Goal: Information Seeking & Learning: Find specific fact

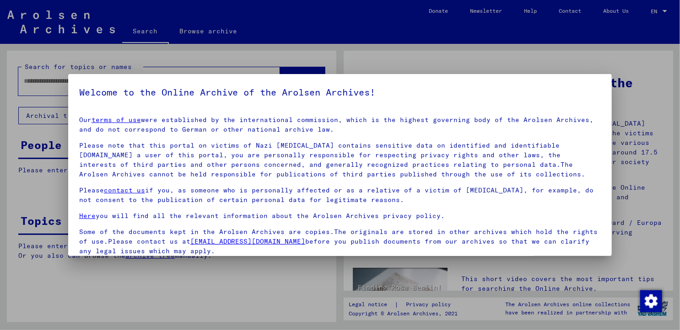
scroll to position [72, 0]
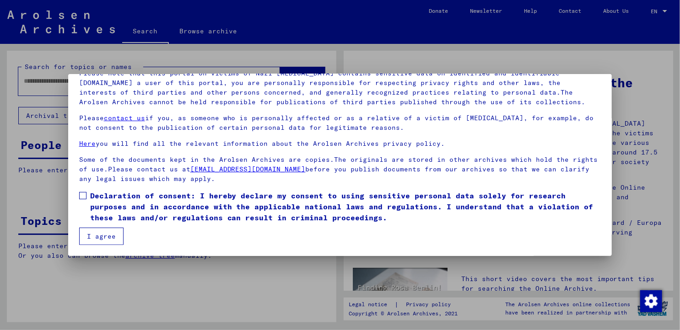
click at [103, 235] on button "I agree" at bounding box center [101, 236] width 44 height 17
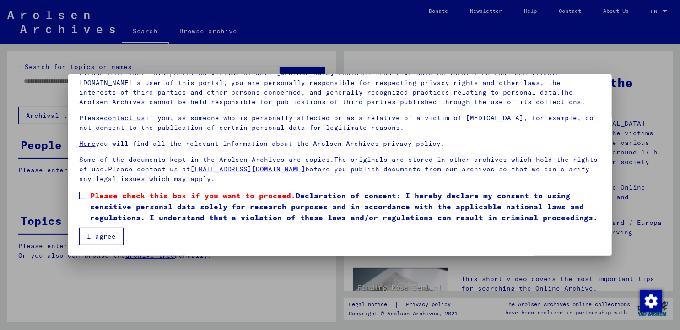
click at [84, 194] on span at bounding box center [82, 195] width 7 height 7
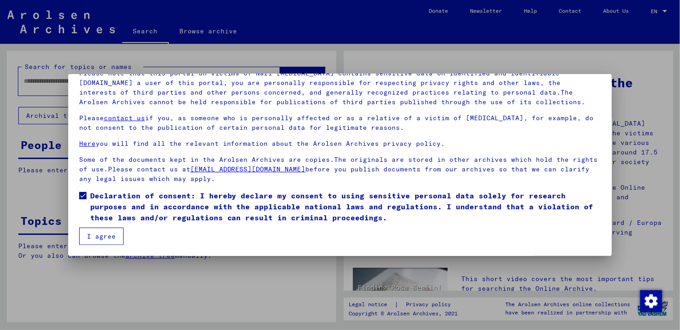
click at [102, 238] on button "I agree" at bounding box center [101, 236] width 44 height 17
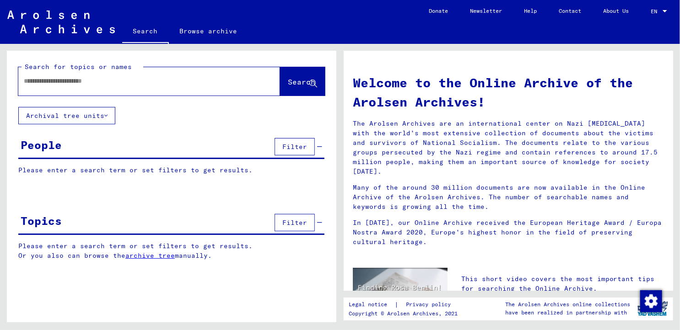
click at [46, 86] on div at bounding box center [135, 81] width 234 height 21
click at [87, 82] on input "text" at bounding box center [138, 81] width 229 height 10
type input "********"
click at [303, 73] on button "Search" at bounding box center [302, 81] width 45 height 28
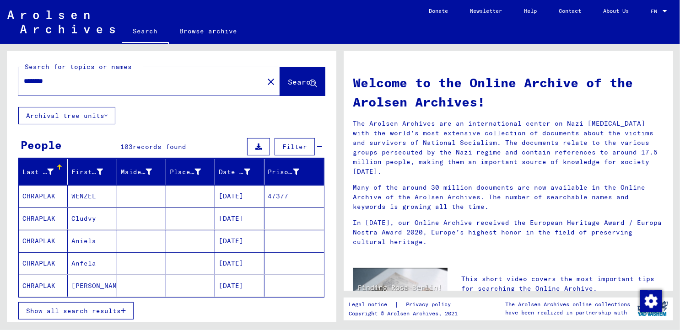
click at [81, 193] on mat-cell "WENZEL" at bounding box center [92, 196] width 49 height 22
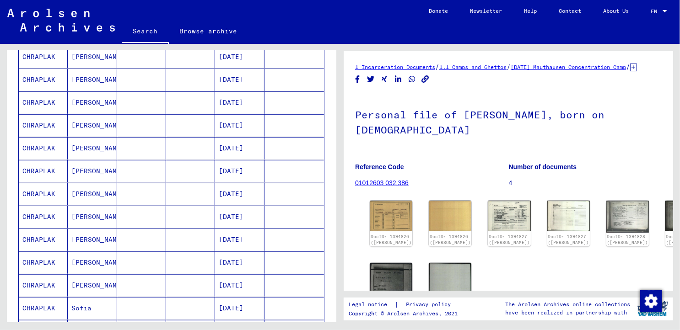
scroll to position [320, 0]
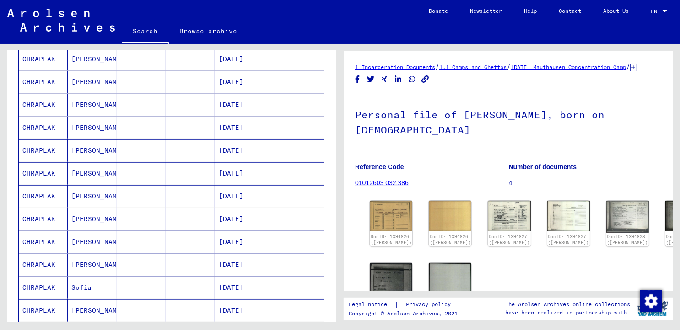
click at [44, 238] on mat-cell "CHRAPLAK" at bounding box center [43, 242] width 49 height 22
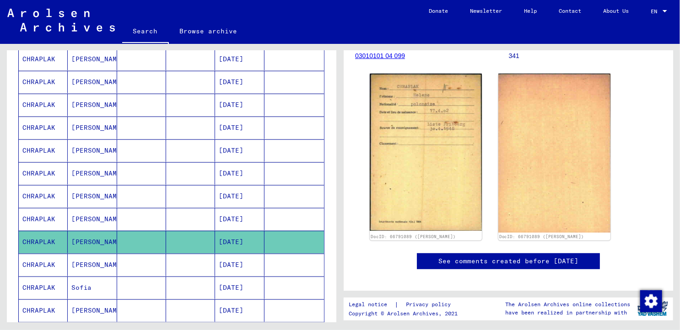
scroll to position [137, 0]
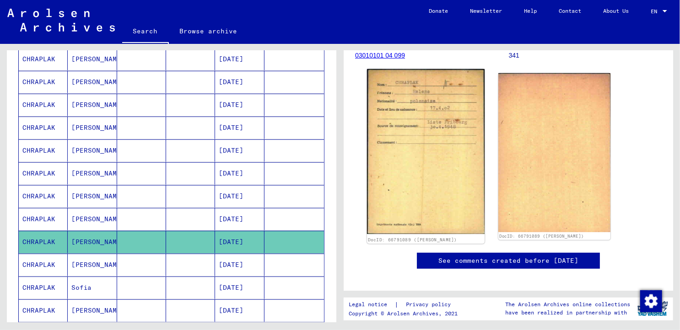
click at [419, 202] on img at bounding box center [426, 151] width 118 height 165
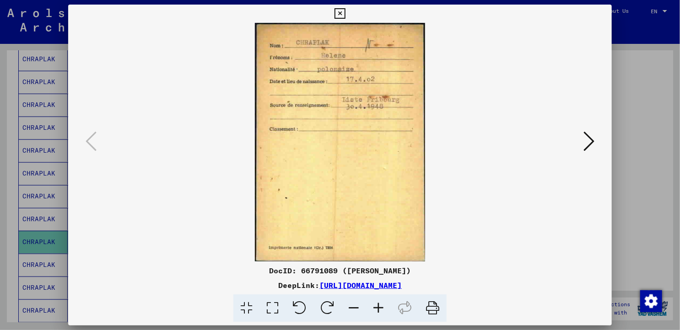
click at [592, 143] on icon at bounding box center [588, 141] width 11 height 22
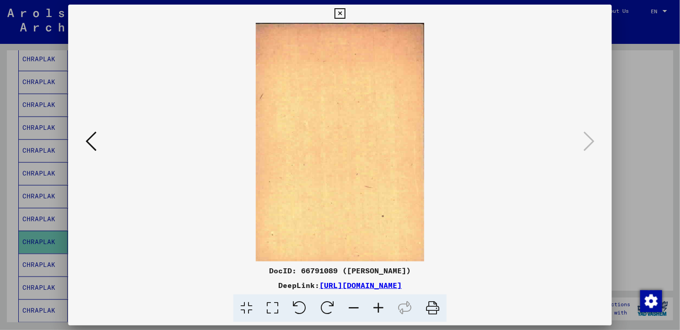
click at [340, 9] on icon at bounding box center [339, 13] width 11 height 11
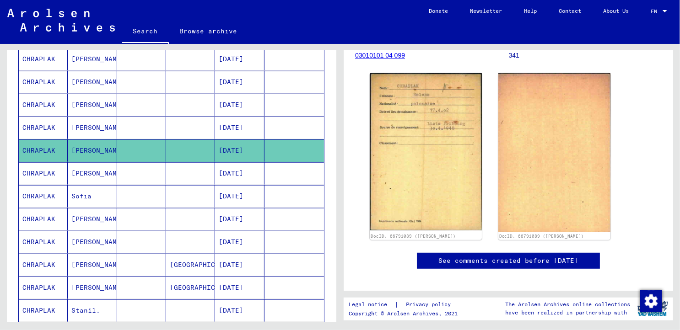
scroll to position [503, 0]
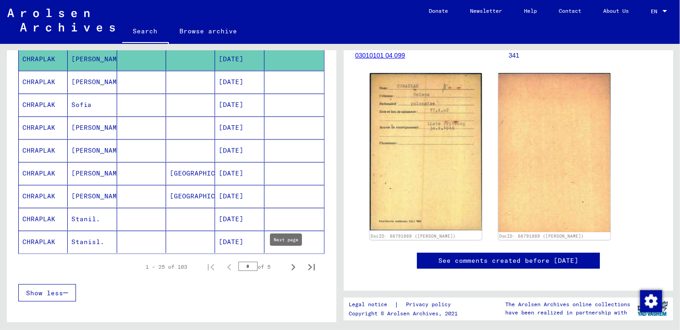
click at [287, 265] on icon "Next page" at bounding box center [293, 267] width 13 height 13
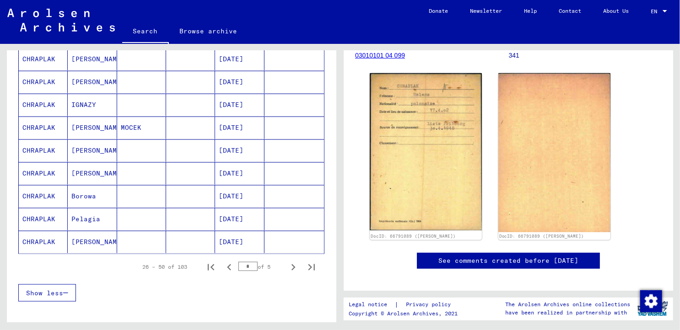
click at [37, 127] on mat-cell "CHRAPLAK" at bounding box center [43, 128] width 49 height 22
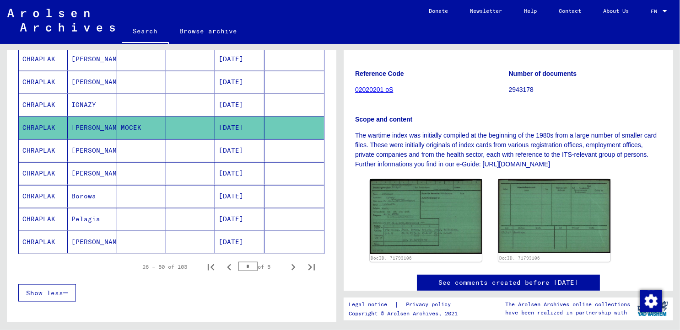
scroll to position [183, 0]
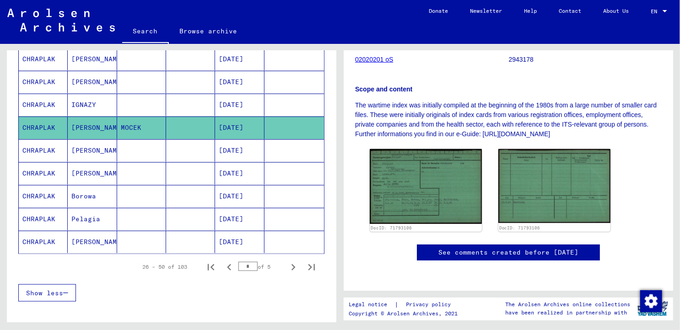
click at [95, 217] on mat-cell "Pelagia" at bounding box center [92, 219] width 49 height 22
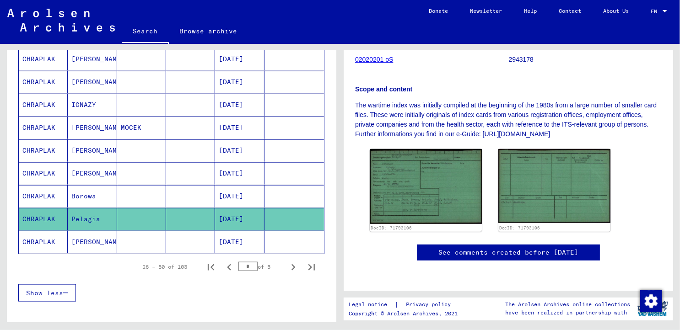
click at [88, 211] on mat-cell "Pelagia" at bounding box center [92, 219] width 49 height 22
click at [249, 212] on mat-cell "[DATE]" at bounding box center [239, 219] width 49 height 22
click at [235, 215] on mat-cell "[DATE]" at bounding box center [239, 219] width 49 height 22
click at [38, 215] on mat-cell "CHRAPLAK" at bounding box center [43, 219] width 49 height 22
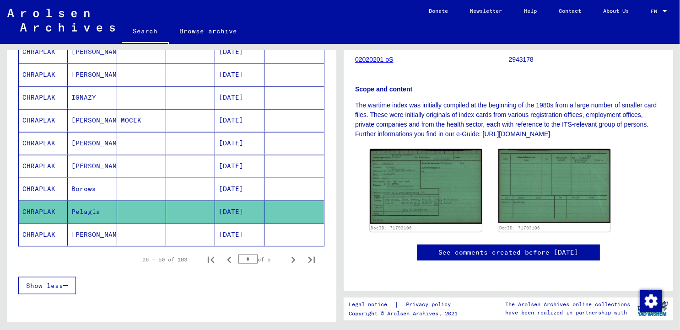
scroll to position [503, 0]
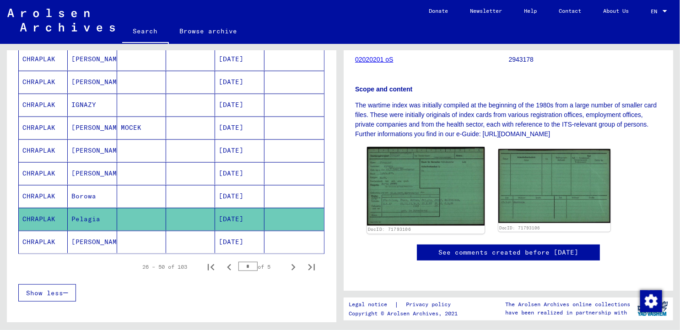
click at [411, 174] on img at bounding box center [426, 186] width 118 height 79
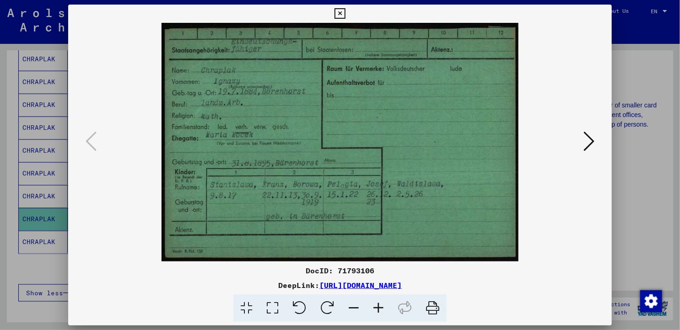
click at [340, 13] on icon at bounding box center [339, 13] width 11 height 11
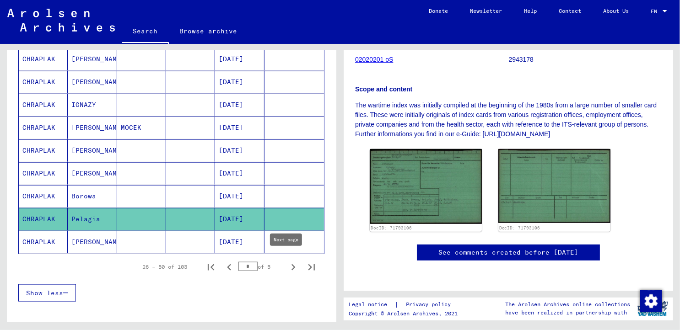
click at [289, 263] on icon "Next page" at bounding box center [293, 267] width 13 height 13
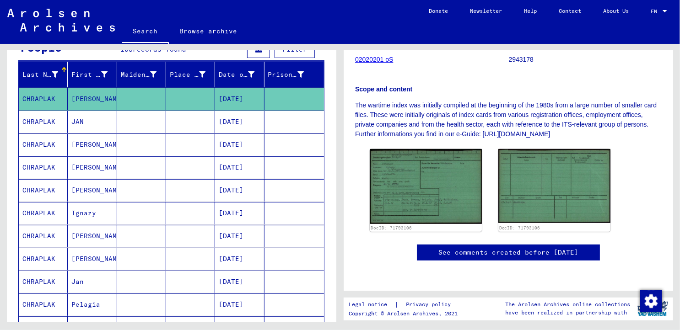
scroll to position [46, 0]
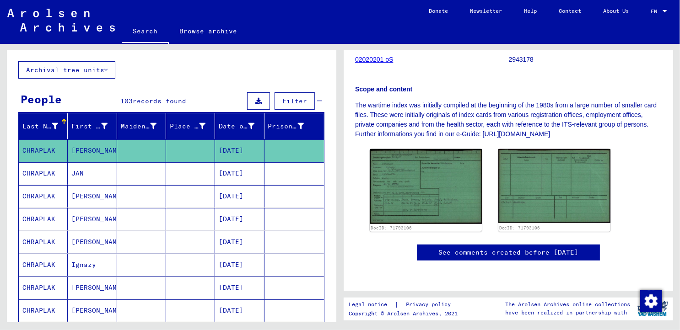
click at [92, 150] on mat-cell "[PERSON_NAME]" at bounding box center [92, 151] width 49 height 22
click at [48, 151] on mat-cell "CHRAPLAK" at bounding box center [43, 151] width 49 height 22
click at [49, 149] on mat-cell "CHRAPLAK" at bounding box center [43, 151] width 49 height 22
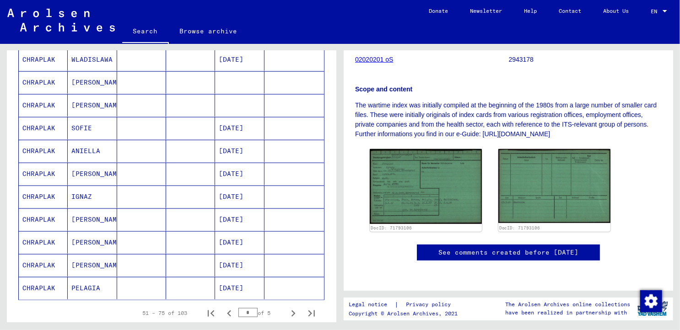
scroll to position [457, 0]
click at [51, 283] on mat-cell "CHRAPLAK" at bounding box center [43, 288] width 49 height 22
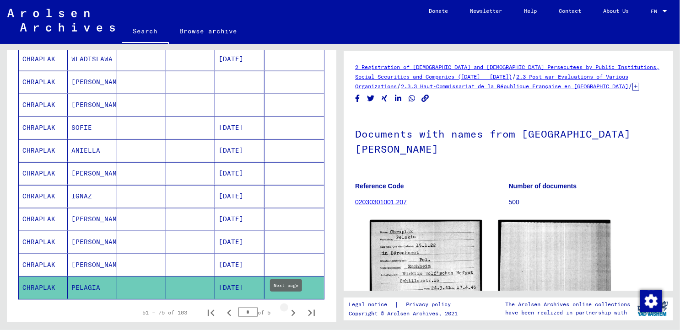
click at [291, 310] on icon "Next page" at bounding box center [293, 313] width 4 height 6
type input "*"
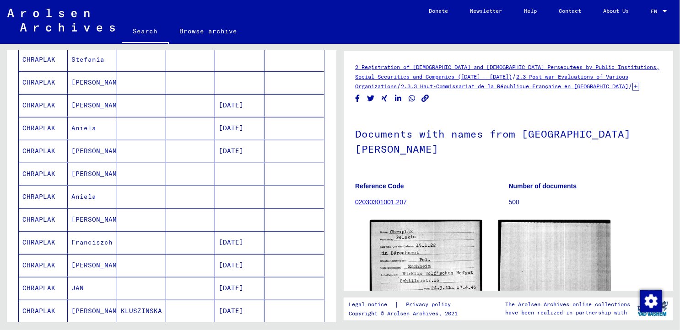
scroll to position [229, 0]
click at [49, 286] on icon at bounding box center [38, 293] width 23 height 37
click at [79, 285] on mat-cell "JAN" at bounding box center [92, 288] width 49 height 22
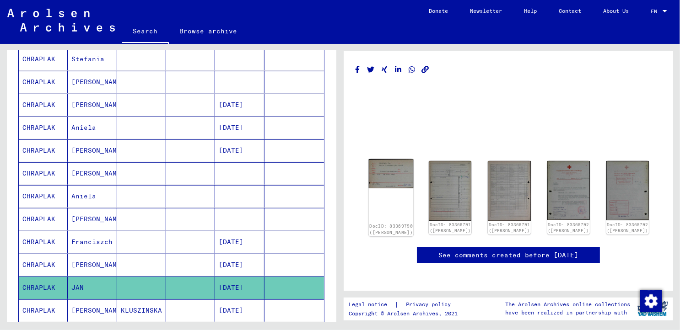
click at [393, 182] on img at bounding box center [391, 173] width 45 height 29
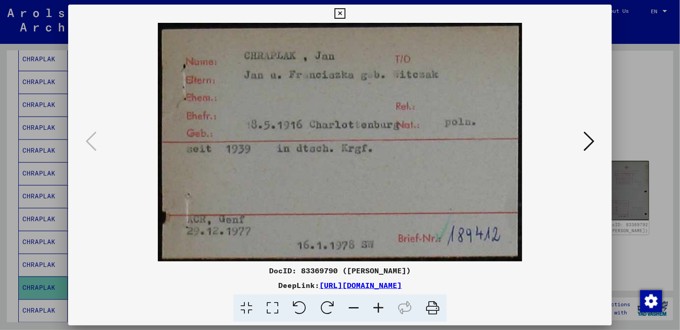
click at [588, 148] on icon at bounding box center [588, 141] width 11 height 22
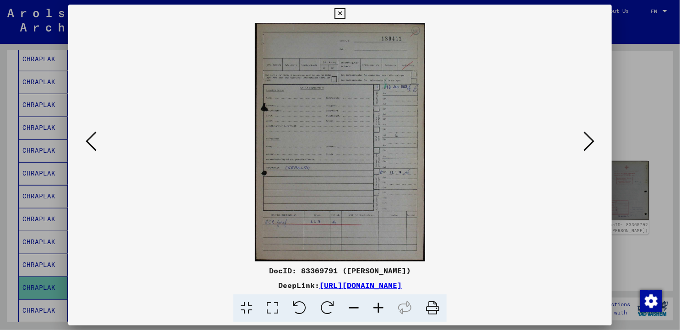
click at [337, 8] on icon at bounding box center [339, 13] width 11 height 11
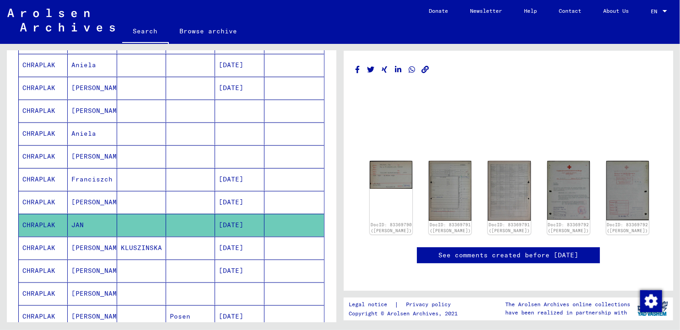
scroll to position [320, 0]
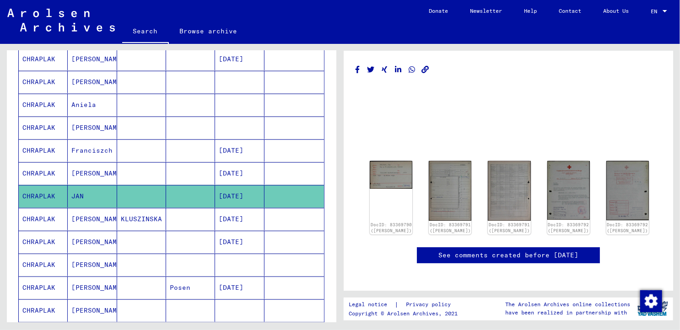
click at [75, 283] on mat-cell "[PERSON_NAME]" at bounding box center [92, 288] width 49 height 22
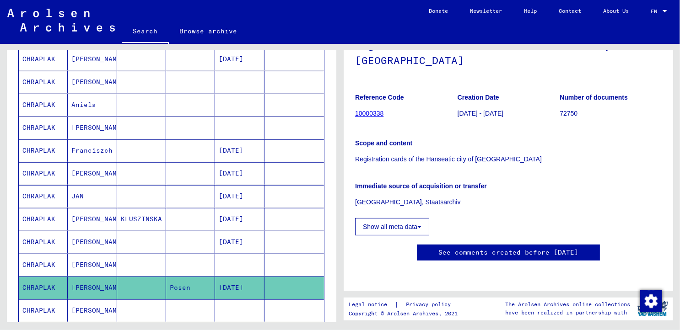
scroll to position [366, 0]
click at [75, 264] on mat-cell "[PERSON_NAME]" at bounding box center [92, 265] width 49 height 22
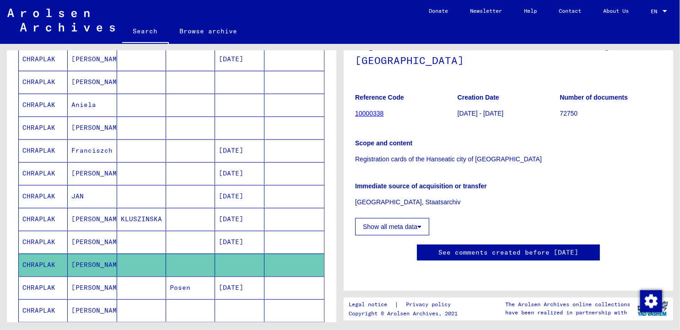
click at [44, 262] on mat-cell "CHRAPLAK" at bounding box center [43, 265] width 49 height 22
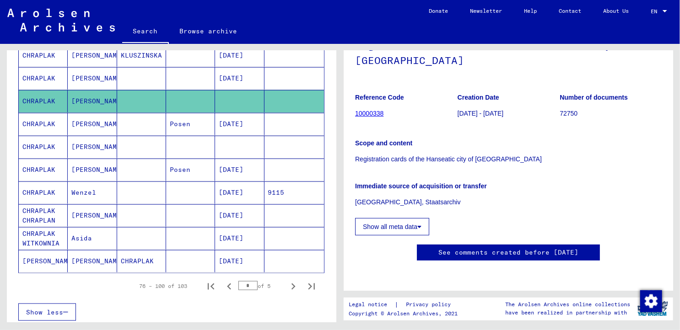
scroll to position [503, 0]
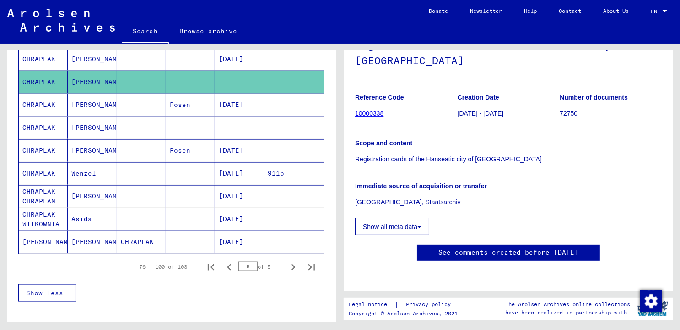
click at [79, 238] on mat-cell "[PERSON_NAME]" at bounding box center [92, 242] width 49 height 22
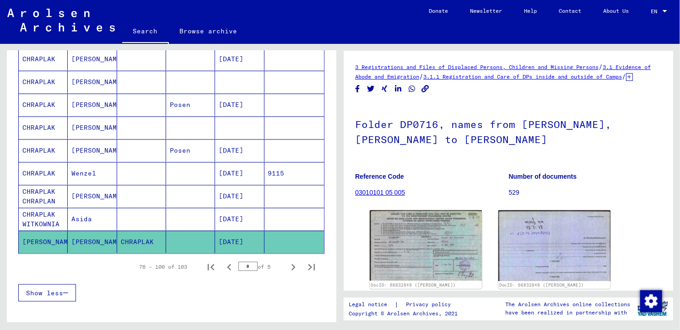
click at [295, 258] on div "76 – 100 of 103 * of 5" at bounding box center [224, 267] width 193 height 18
click at [35, 220] on mat-cell "CHRAPLAK WITKOWNIA" at bounding box center [43, 219] width 49 height 22
